Goal: Task Accomplishment & Management: Complete application form

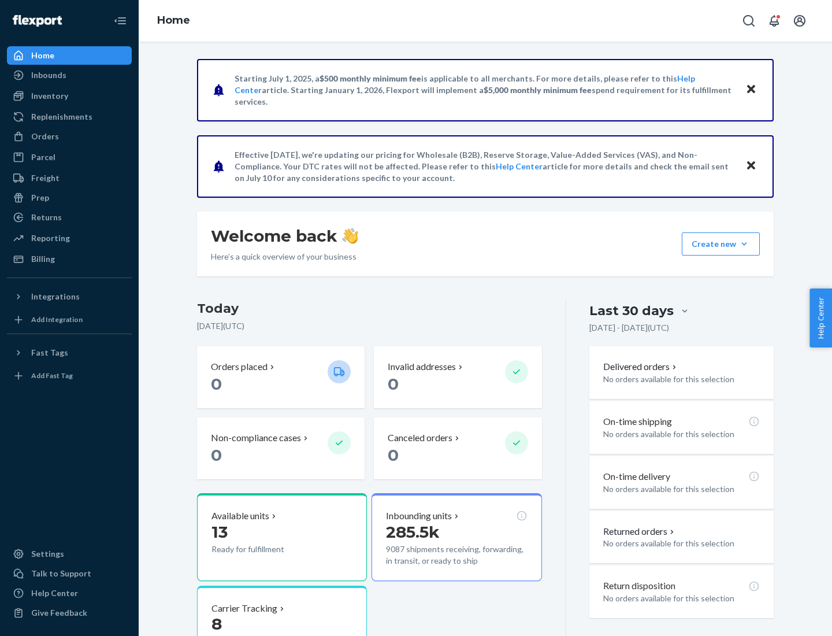
click at [744, 244] on button "Create new Create new inbound Create new order Create new product" at bounding box center [721, 243] width 78 height 23
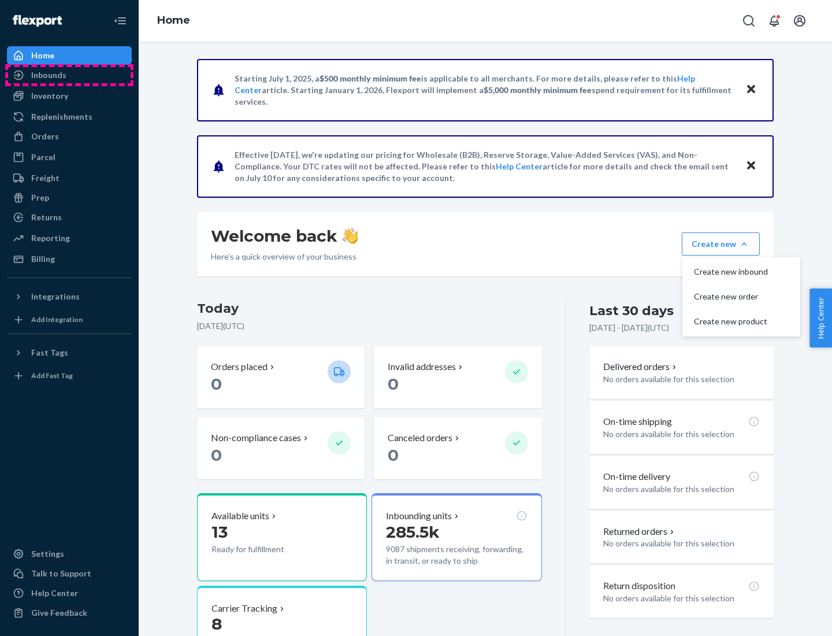
click at [69, 75] on div "Inbounds" at bounding box center [69, 75] width 123 height 16
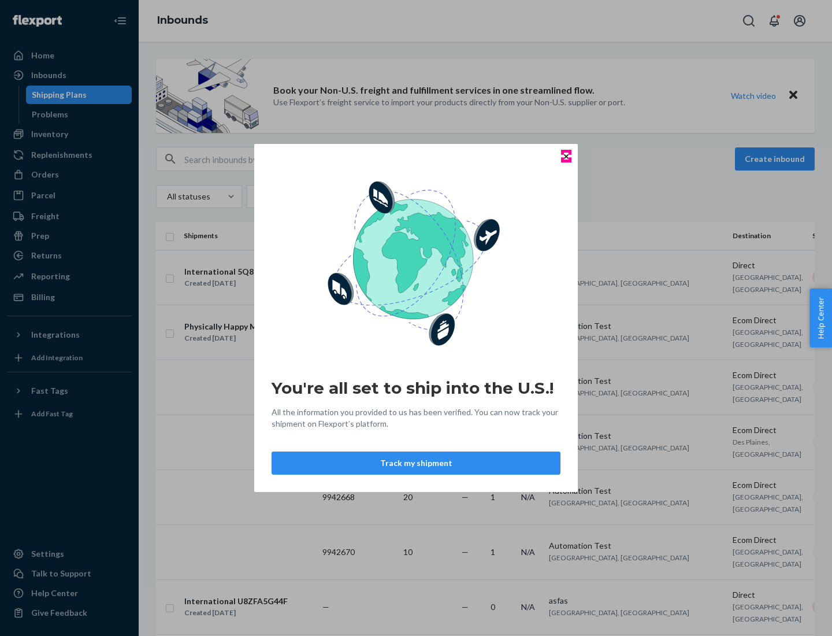
click at [566, 156] on icon "Close" at bounding box center [566, 156] width 5 height 5
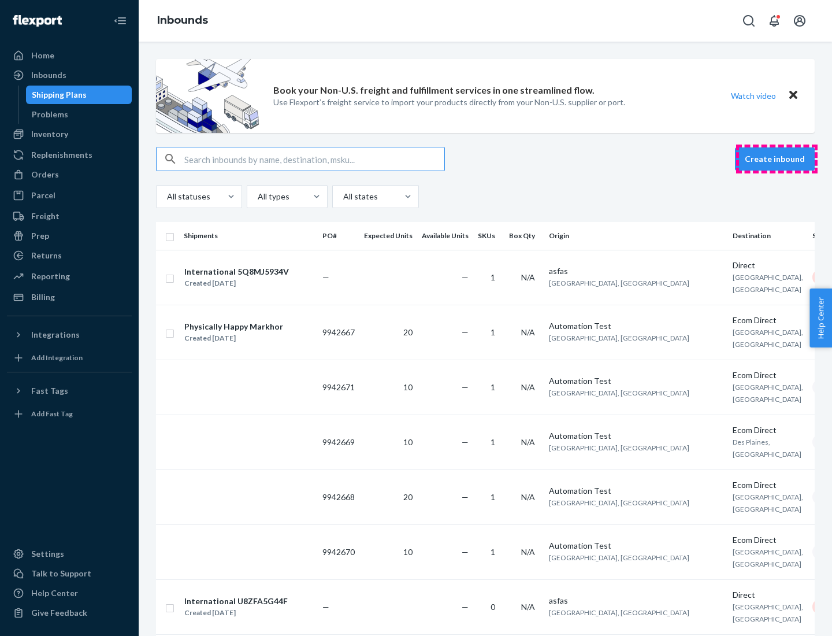
click at [777, 159] on button "Create inbound" at bounding box center [775, 158] width 80 height 23
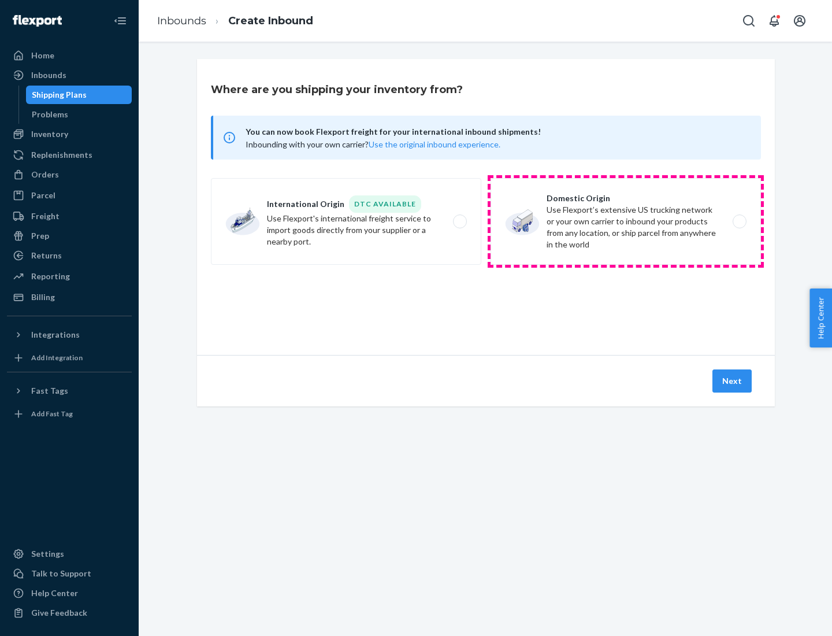
click at [626, 221] on label "Domestic Origin Use Flexport’s extensive US trucking network or your own carrie…" at bounding box center [626, 221] width 270 height 87
click at [739, 221] on input "Domestic Origin Use Flexport’s extensive US trucking network or your own carrie…" at bounding box center [743, 222] width 8 height 8
radio input "true"
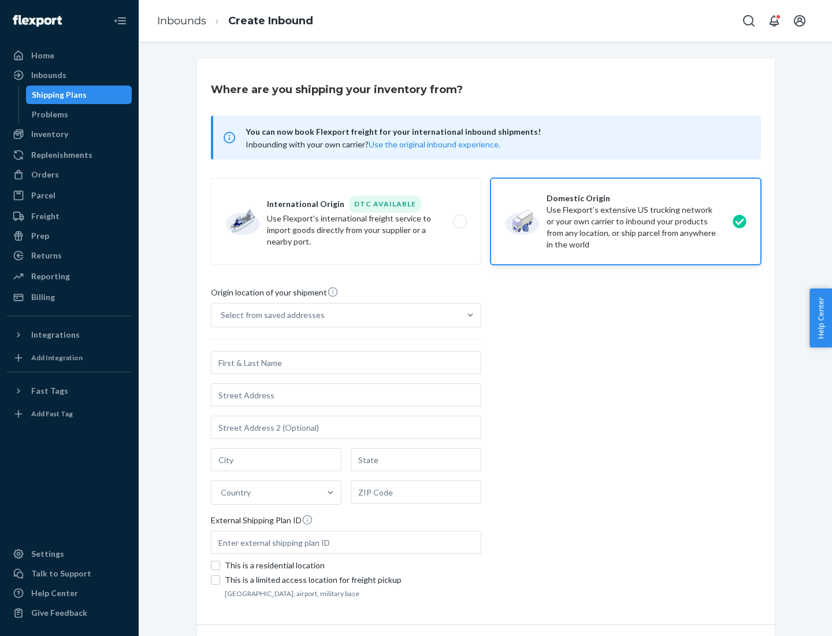
click at [336, 315] on div "Select from saved addresses" at bounding box center [336, 314] width 249 height 23
click at [222, 315] on input "Select from saved addresses" at bounding box center [221, 315] width 1 height 12
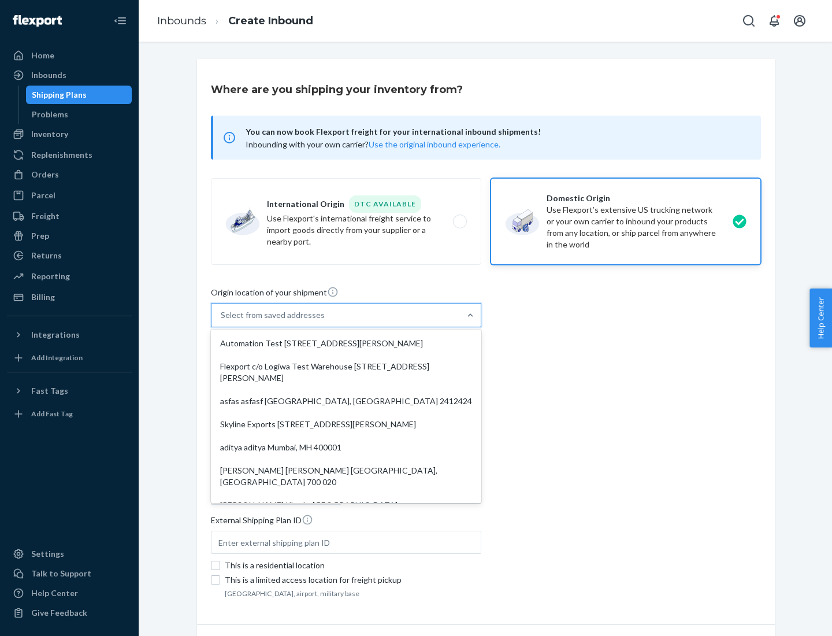
scroll to position [5, 0]
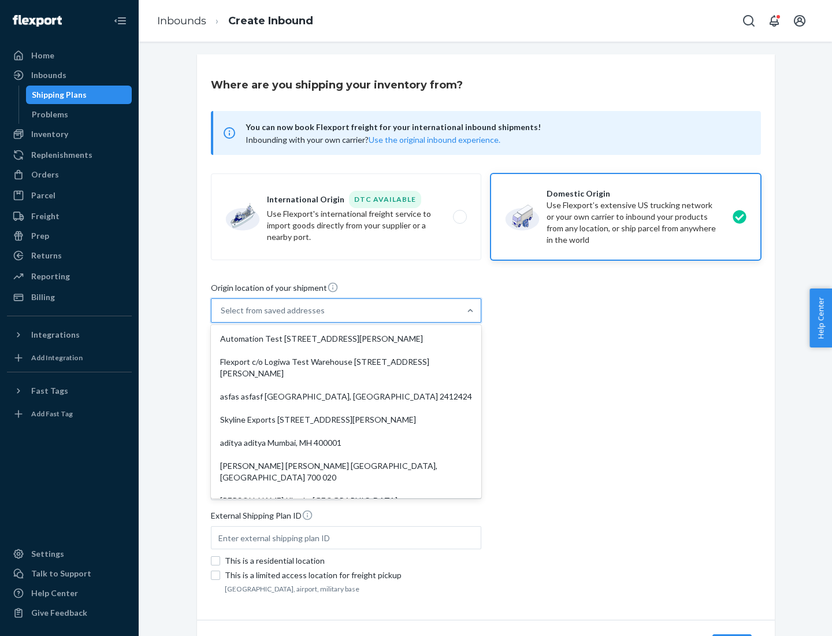
click at [346, 339] on div "Automation Test [STREET_ADDRESS][PERSON_NAME]" at bounding box center [346, 338] width 266 height 23
click at [222, 316] on input "option Automation Test [STREET_ADDRESS][PERSON_NAME]. 9 results available. Use …" at bounding box center [221, 311] width 1 height 12
type input "Automation Test"
type input "9th Floor"
type input "[GEOGRAPHIC_DATA]"
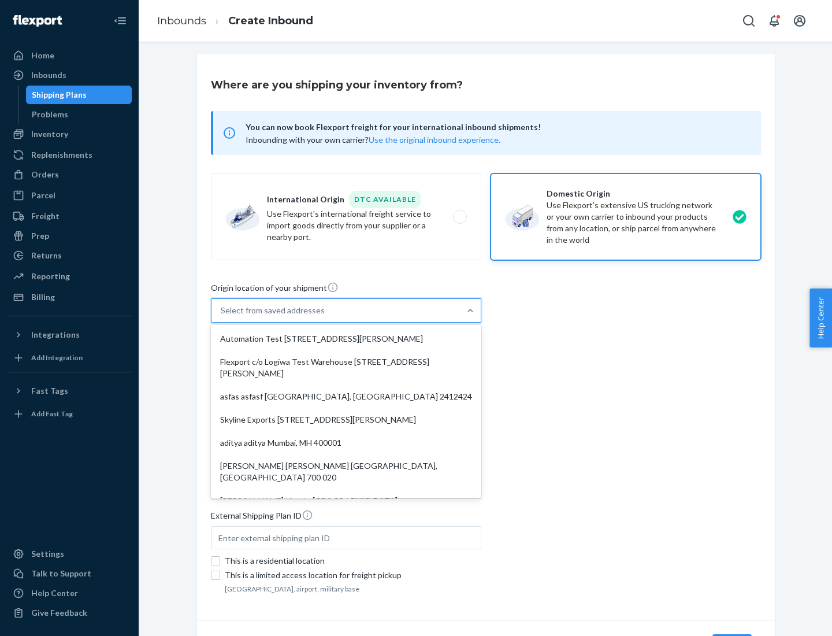
type input "CA"
type input "94104"
type input "[STREET_ADDRESS][PERSON_NAME]"
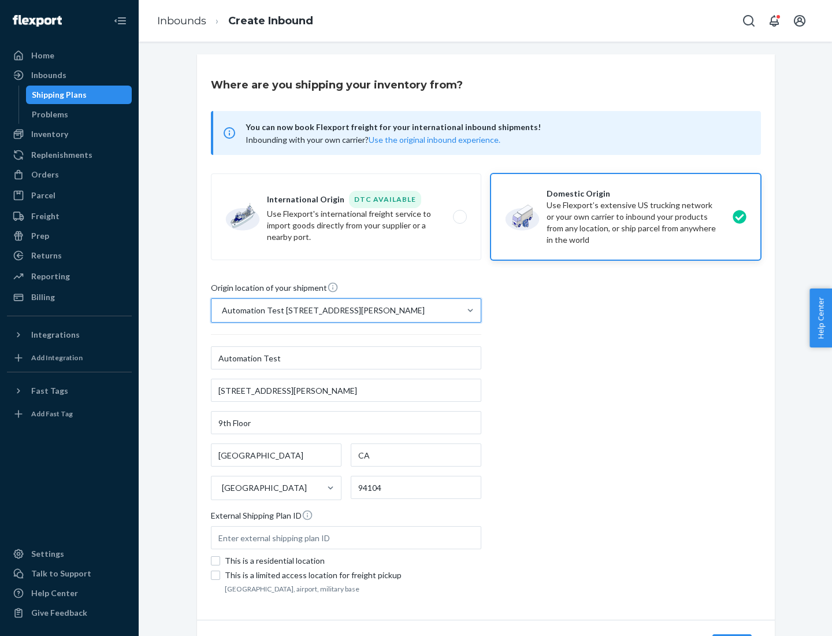
scroll to position [68, 0]
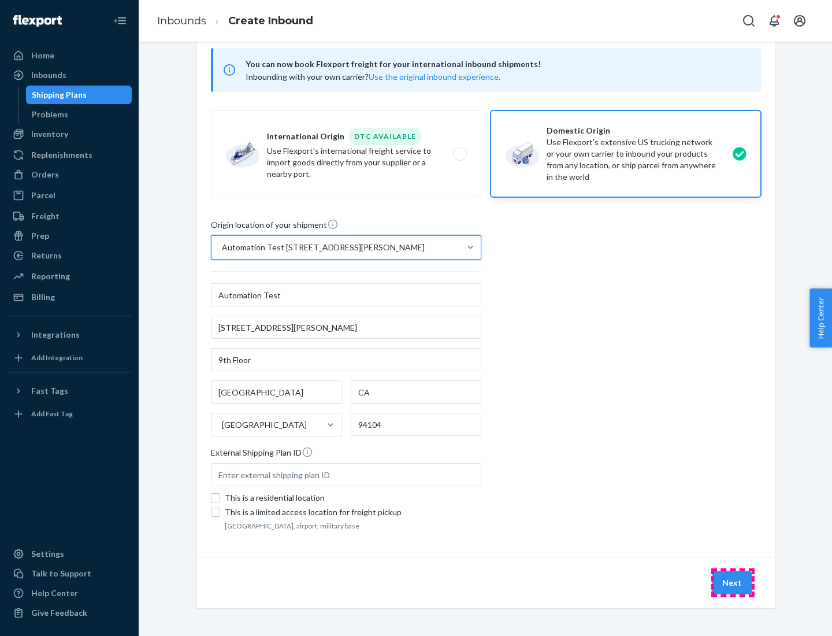
click at [733, 583] on button "Next" at bounding box center [732, 582] width 39 height 23
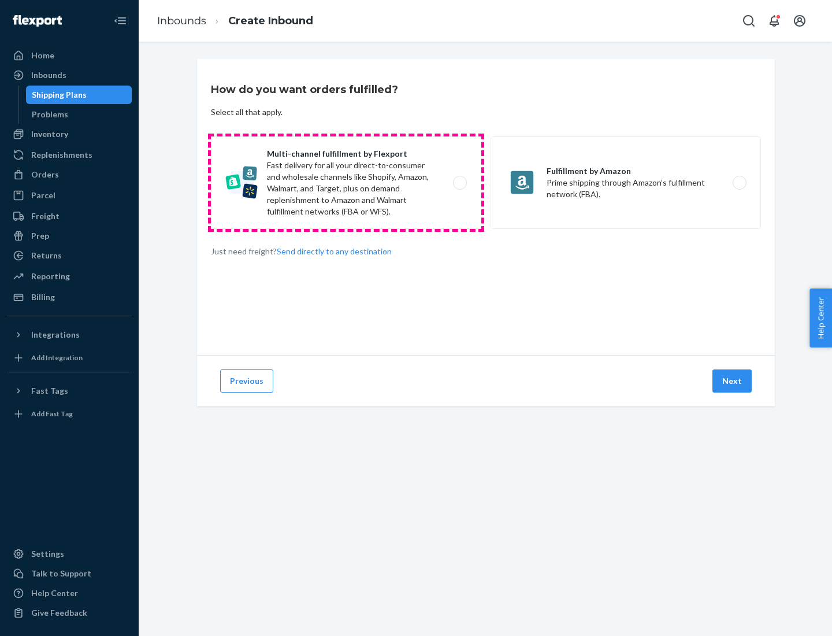
click at [346, 183] on label "Multi-channel fulfillment by Flexport Fast delivery for all your direct-to-cons…" at bounding box center [346, 182] width 270 height 92
click at [459, 183] on input "Multi-channel fulfillment by Flexport Fast delivery for all your direct-to-cons…" at bounding box center [463, 183] width 8 height 8
radio input "true"
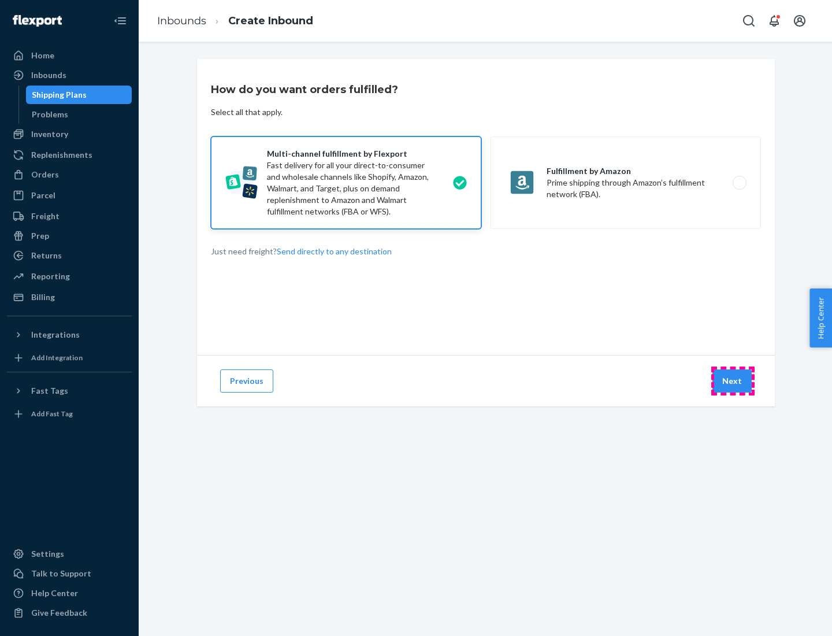
click at [733, 381] on button "Next" at bounding box center [732, 380] width 39 height 23
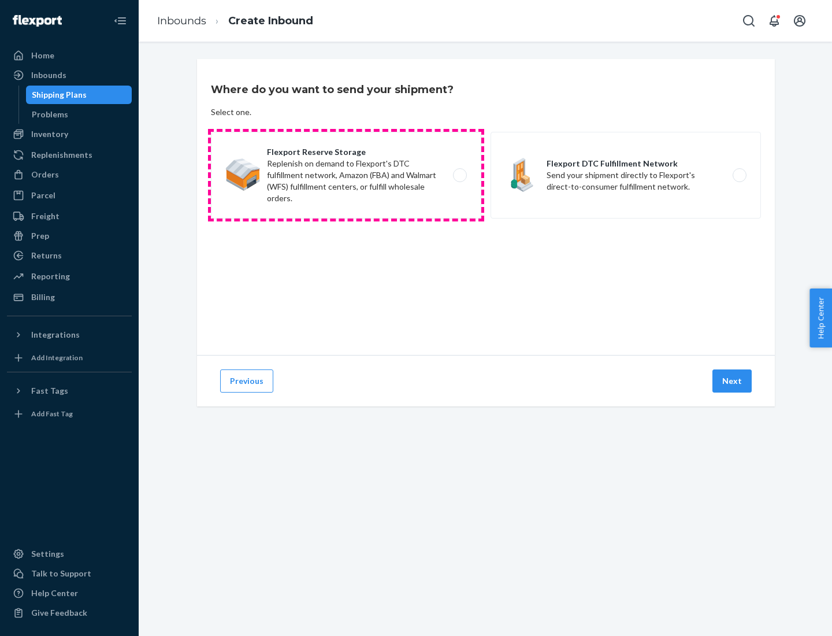
click at [346, 175] on label "Flexport Reserve Storage Replenish on demand to Flexport's DTC fulfillment netw…" at bounding box center [346, 175] width 270 height 87
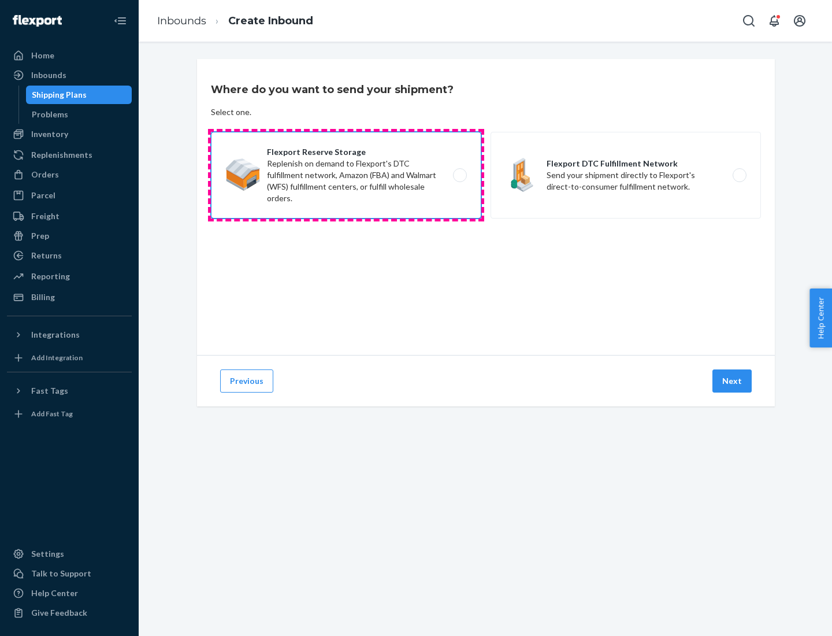
click at [459, 175] on input "Flexport Reserve Storage Replenish on demand to Flexport's DTC fulfillment netw…" at bounding box center [463, 176] width 8 height 8
radio input "true"
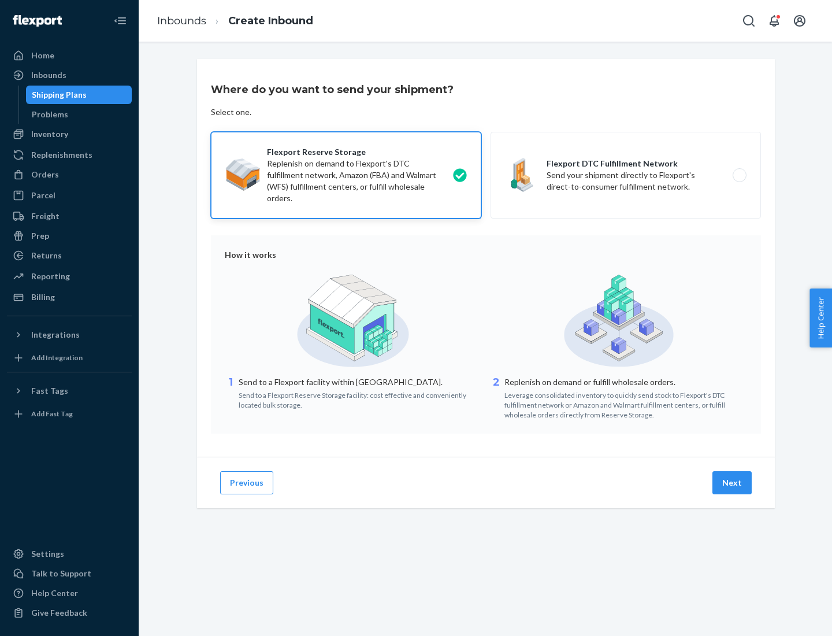
click at [733, 483] on button "Next" at bounding box center [732, 482] width 39 height 23
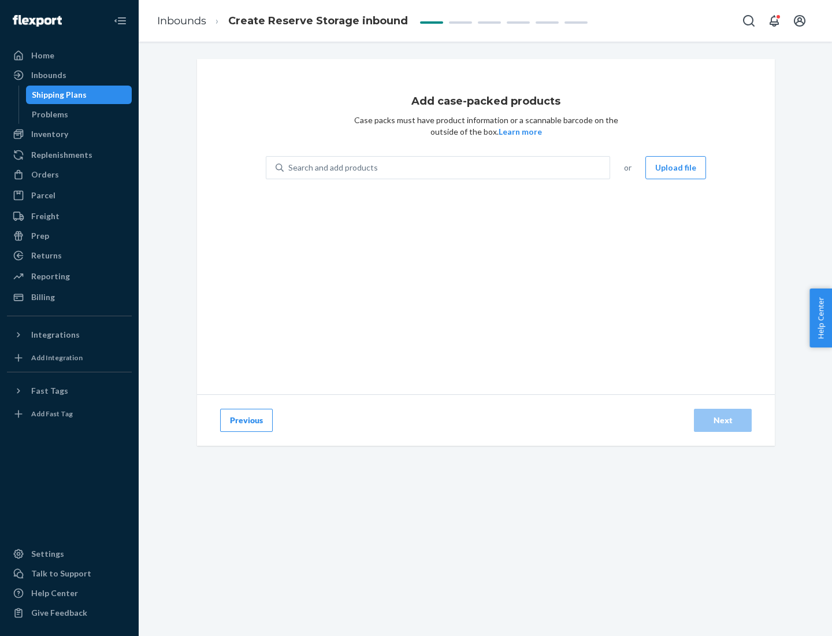
click at [447, 168] on div "Search and add products" at bounding box center [447, 167] width 326 height 21
click at [290, 168] on input "Search and add products" at bounding box center [288, 168] width 1 height 12
type input "test-syn"
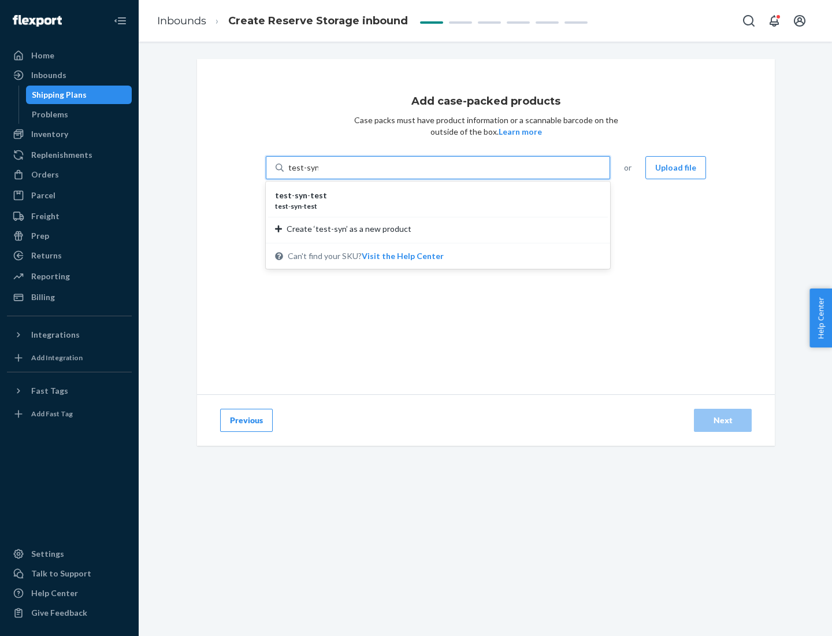
click at [434, 195] on div "test - syn - test" at bounding box center [433, 196] width 317 height 12
click at [318, 173] on input "test-syn" at bounding box center [303, 168] width 30 height 12
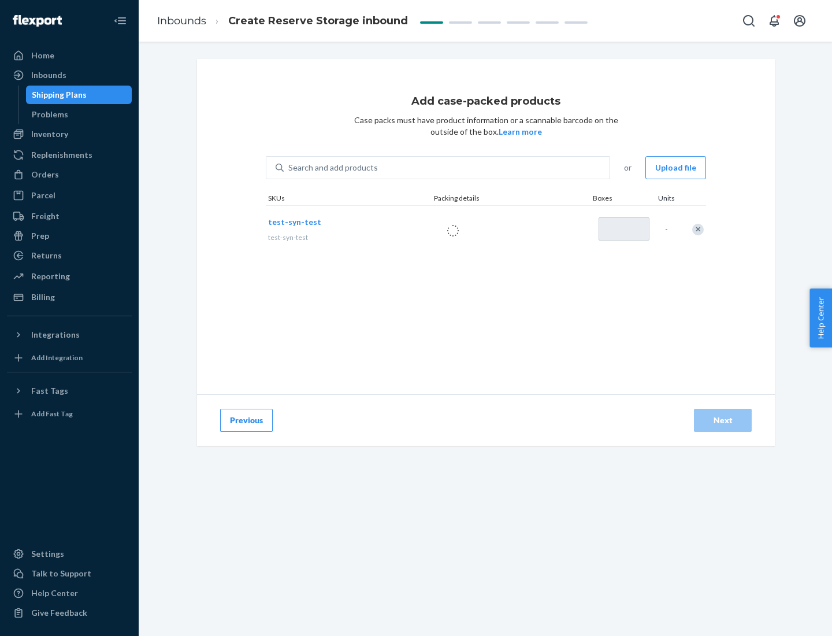
type input "1"
